Goal: Download file/media

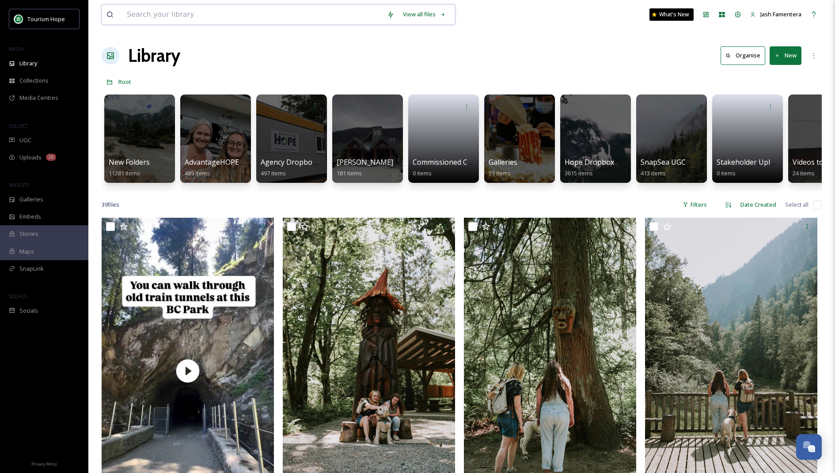
click at [186, 14] on input at bounding box center [252, 14] width 260 height 19
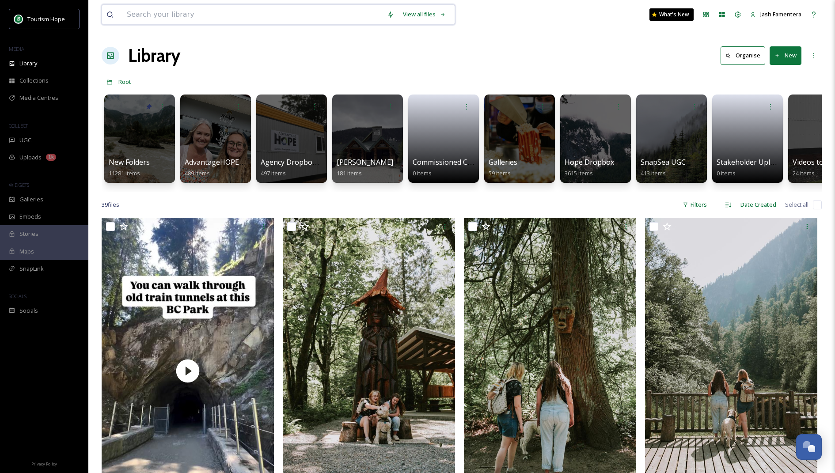
click at [196, 7] on input at bounding box center [252, 14] width 260 height 19
type input "indigenous"
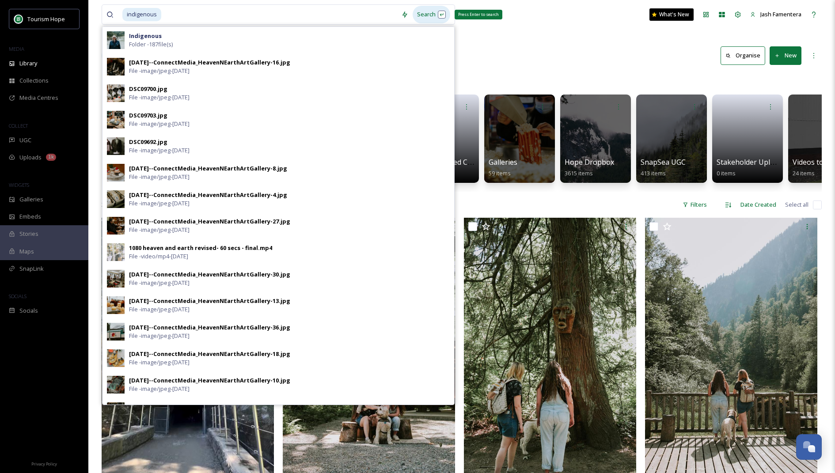
click at [439, 14] on div "Search Press Enter to search" at bounding box center [431, 14] width 38 height 17
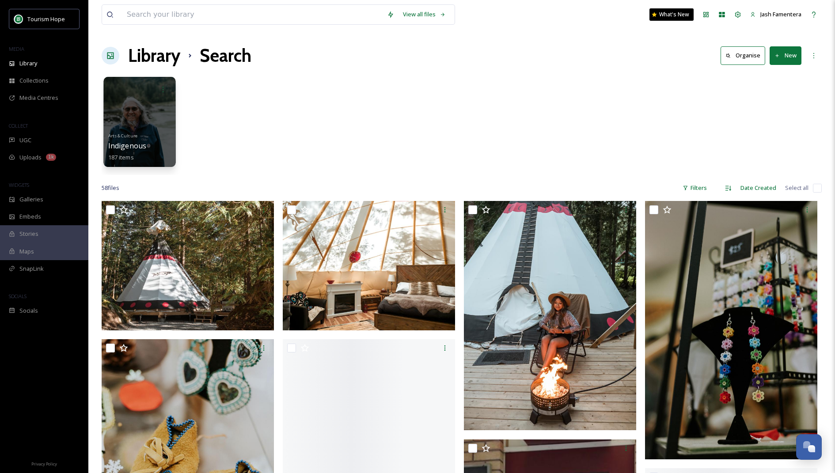
click at [152, 131] on div "Arts & Culture Indigenous 187 items" at bounding box center [139, 145] width 63 height 33
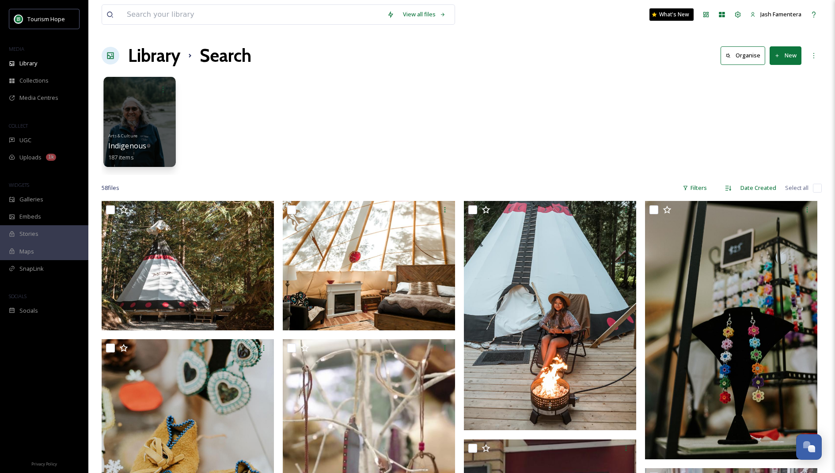
click at [155, 128] on div at bounding box center [139, 122] width 72 height 90
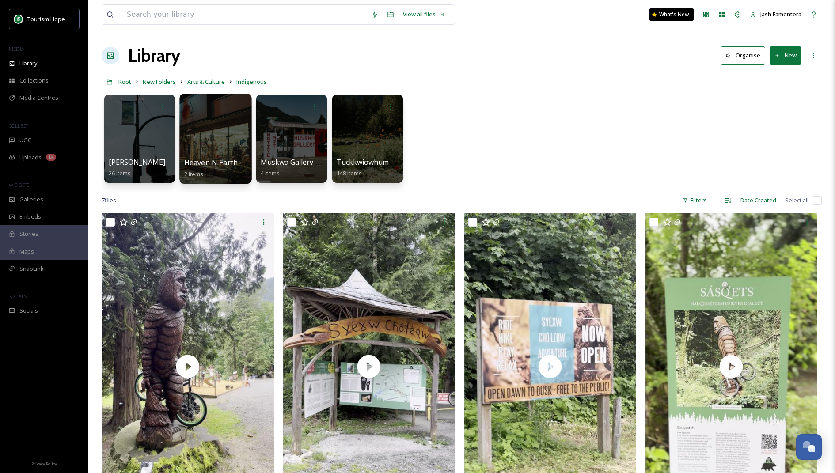
click at [223, 139] on div at bounding box center [215, 139] width 72 height 90
click at [284, 120] on div at bounding box center [291, 139] width 72 height 90
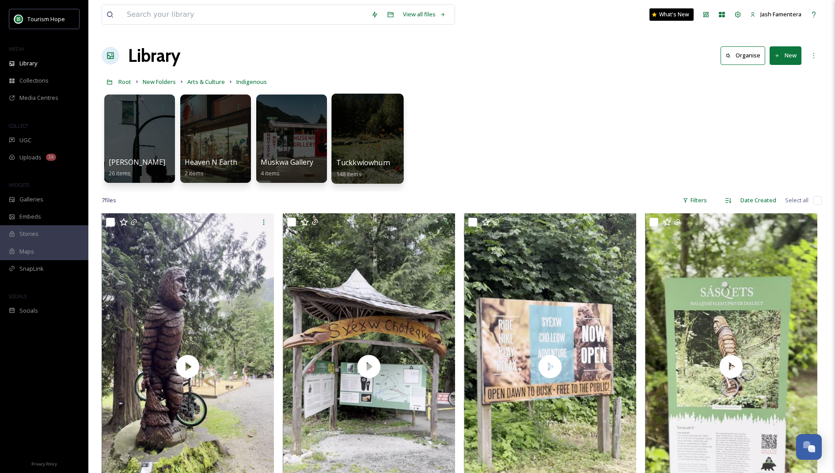
click at [341, 108] on div at bounding box center [367, 106] width 63 height 16
click at [380, 154] on div at bounding box center [367, 139] width 72 height 90
click at [373, 128] on div at bounding box center [367, 139] width 72 height 90
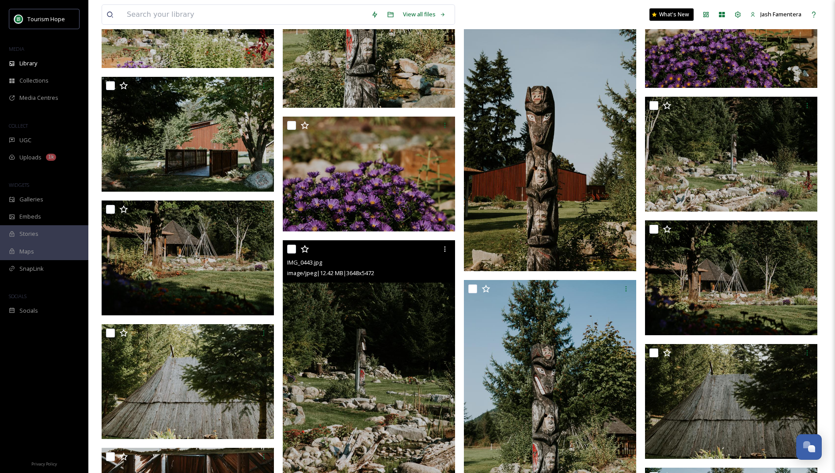
scroll to position [1643, 0]
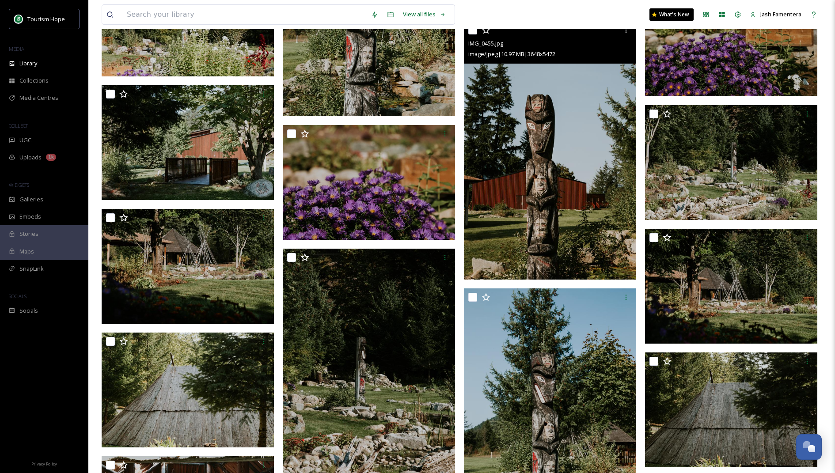
click at [566, 161] on img at bounding box center [550, 150] width 172 height 258
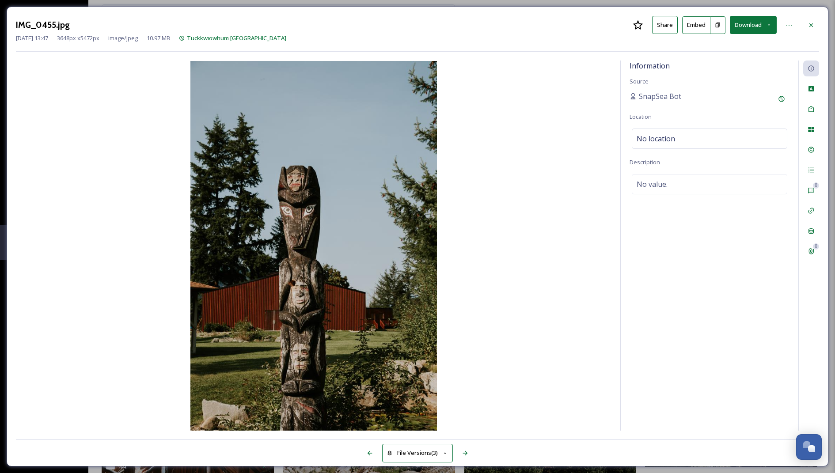
click at [737, 29] on button "Download" at bounding box center [753, 25] width 47 height 18
click at [728, 62] on span "Download Large (1333 x 2000)" at bounding box center [727, 62] width 78 height 8
click at [809, 20] on div at bounding box center [811, 25] width 16 height 16
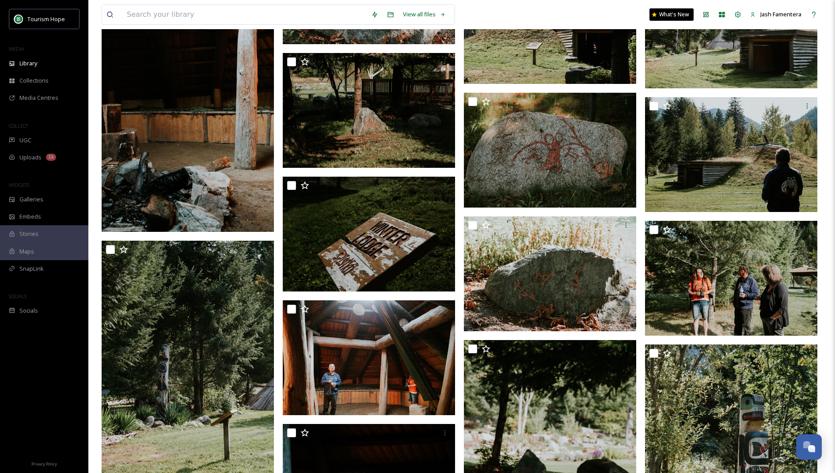
scroll to position [4421, 0]
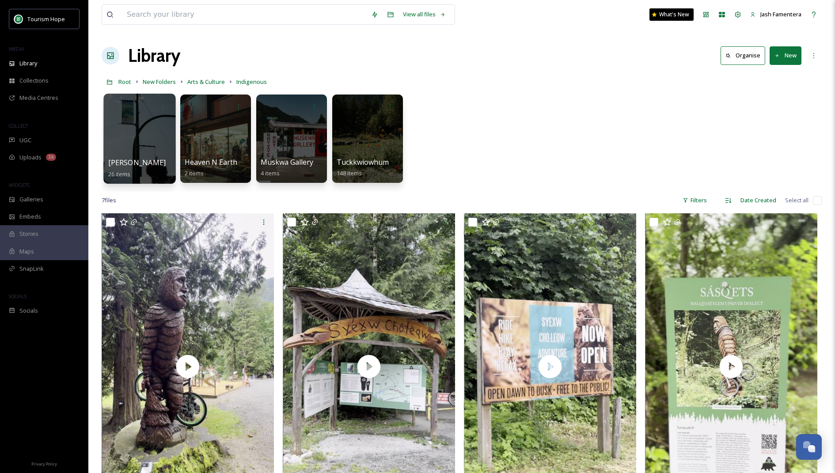
click at [135, 133] on div at bounding box center [139, 139] width 72 height 90
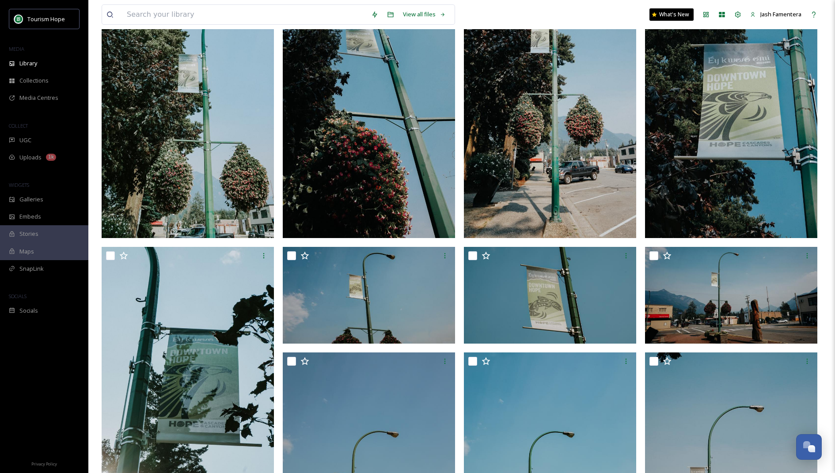
scroll to position [110, 0]
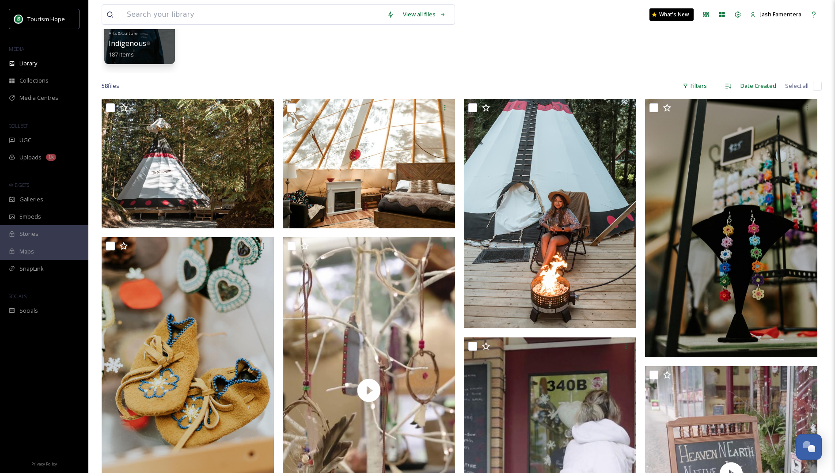
scroll to position [84, 0]
